Goal: Information Seeking & Learning: Learn about a topic

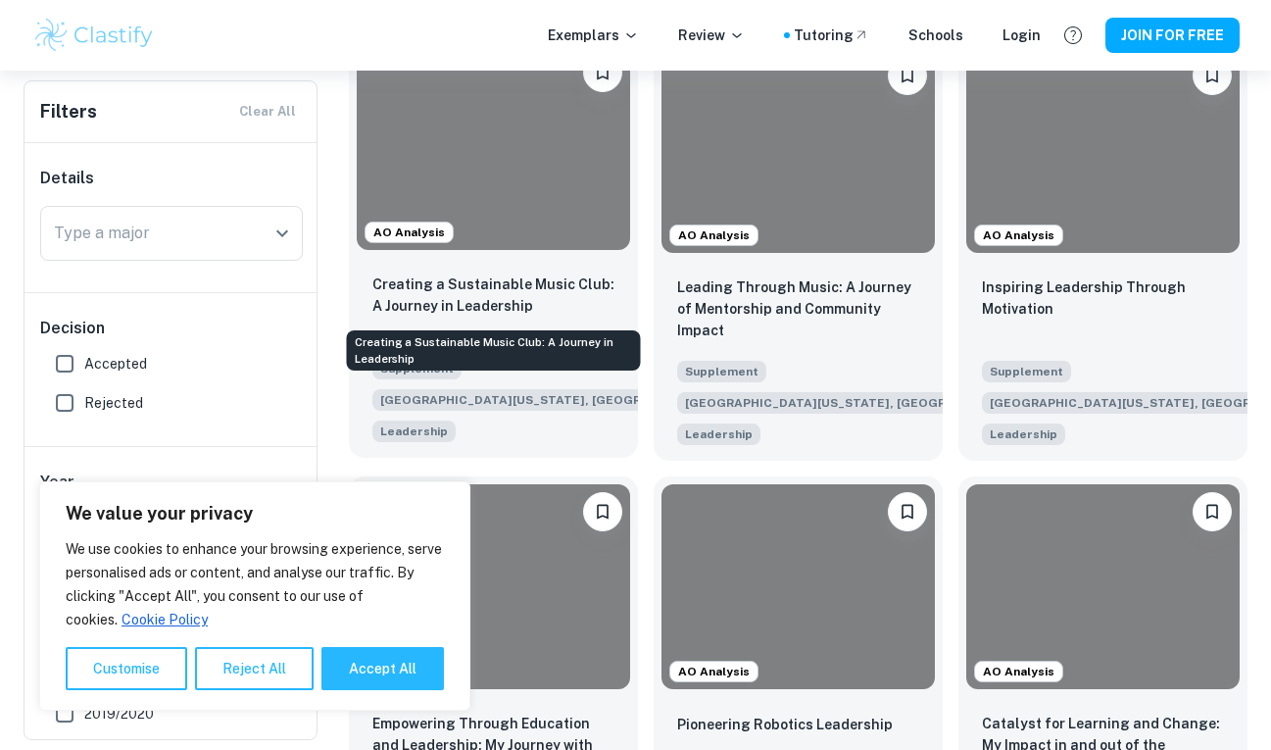
scroll to position [656, 0]
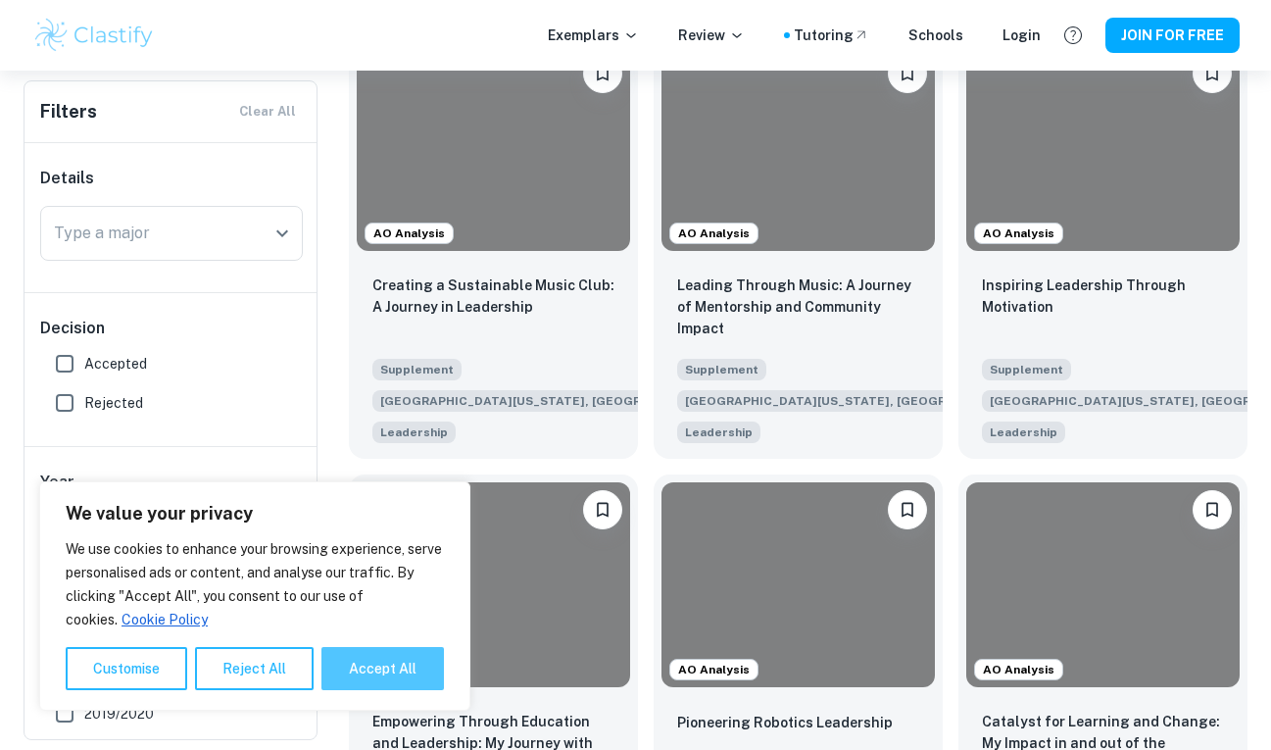
click at [371, 664] on button "Accept All" at bounding box center [382, 668] width 123 height 43
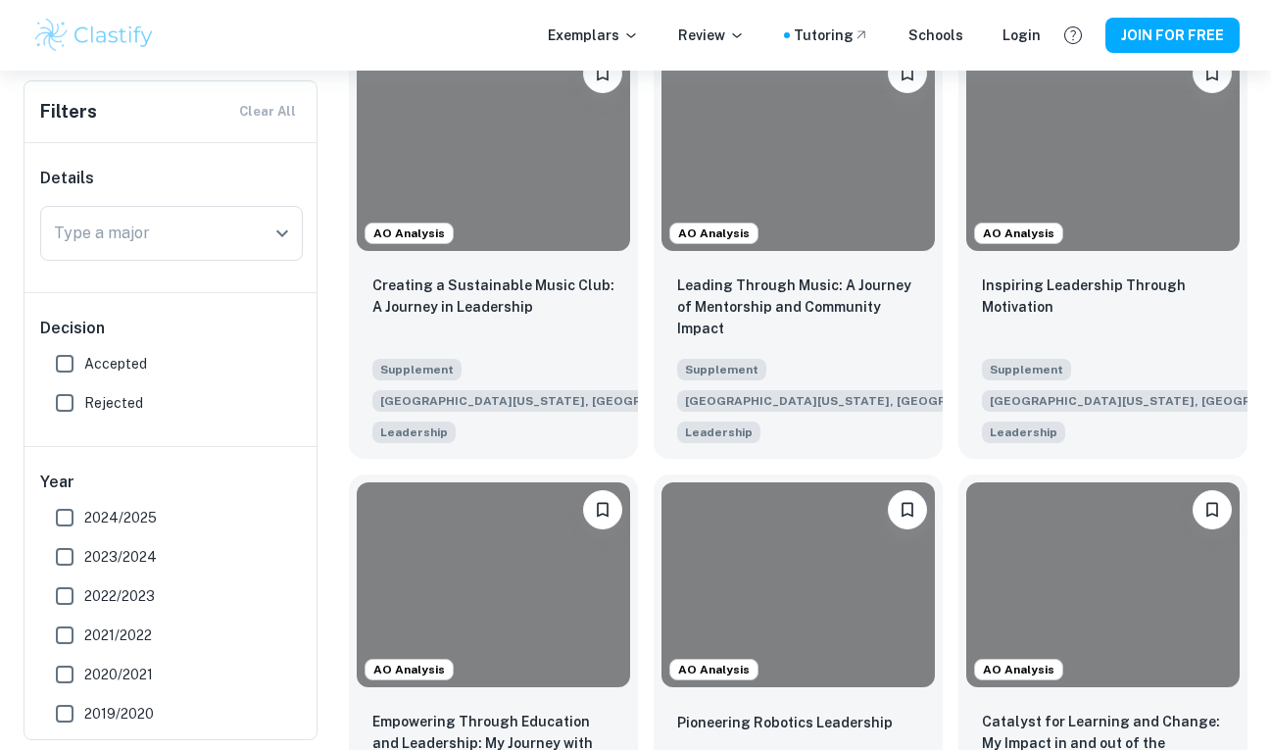
checkbox input "true"
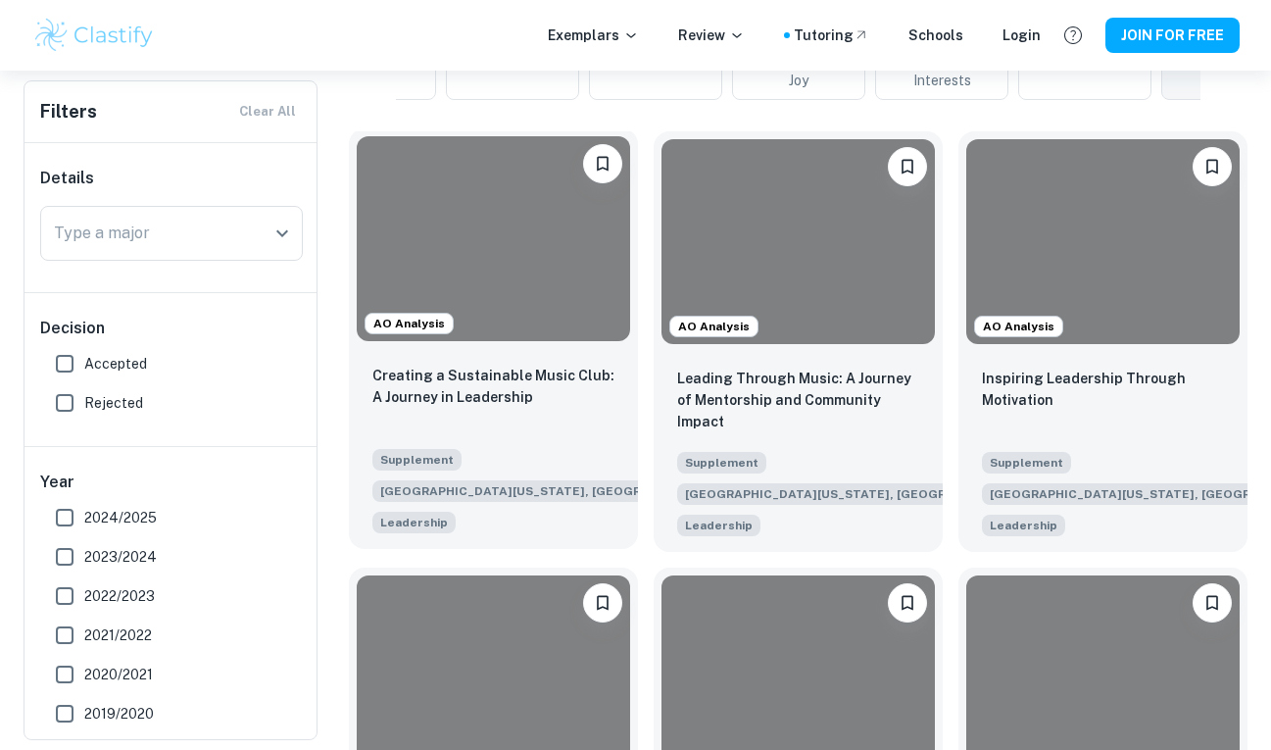
scroll to position [442, 0]
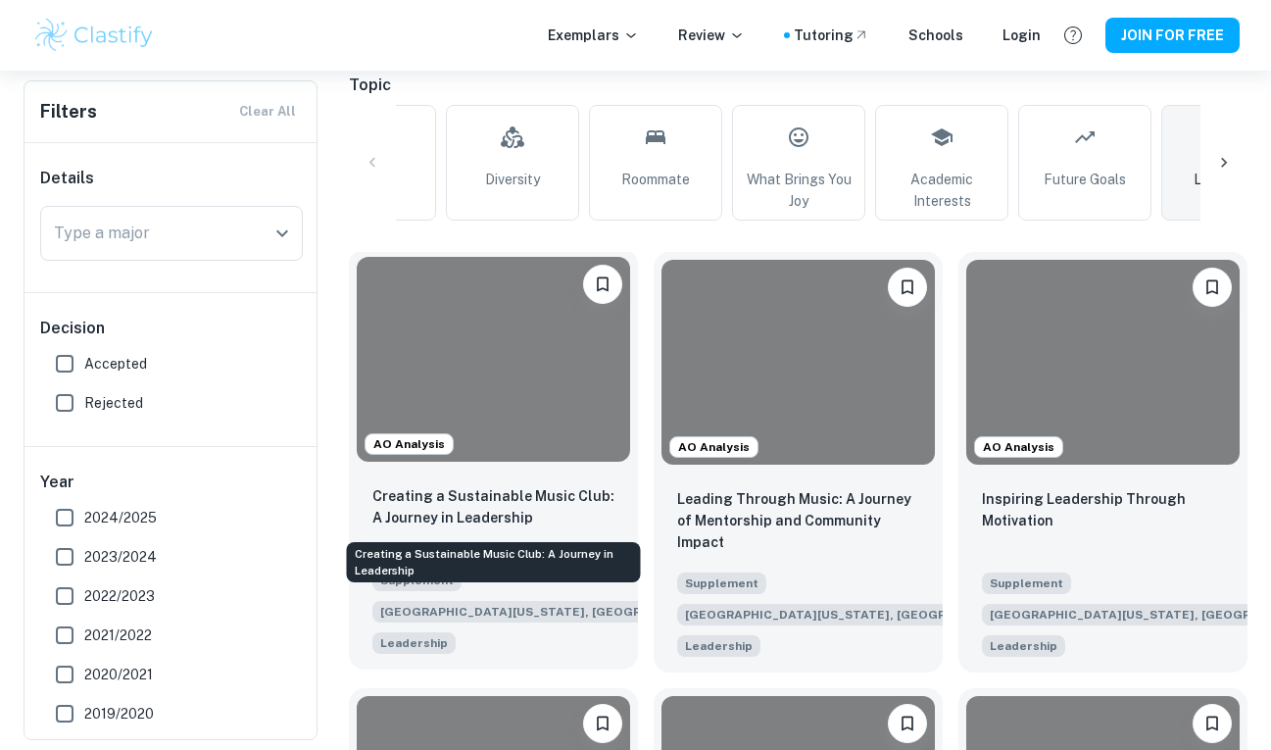
click at [523, 513] on p "Creating a Sustainable Music Club: A Journey in Leadership" at bounding box center [493, 506] width 242 height 43
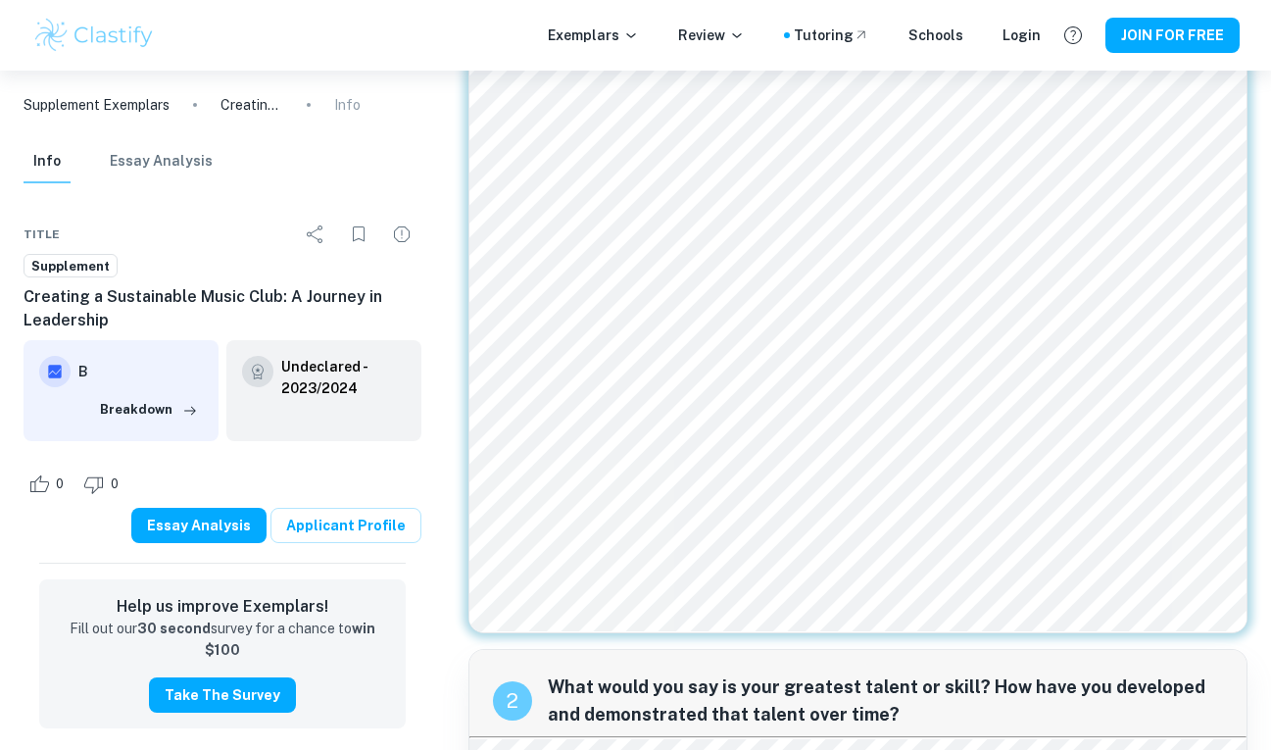
scroll to position [362, 0]
